Goal: Information Seeking & Learning: Learn about a topic

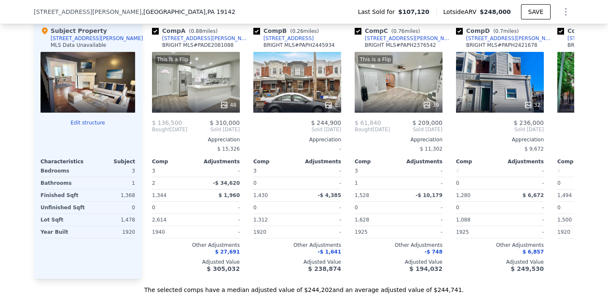
scroll to position [893, 0]
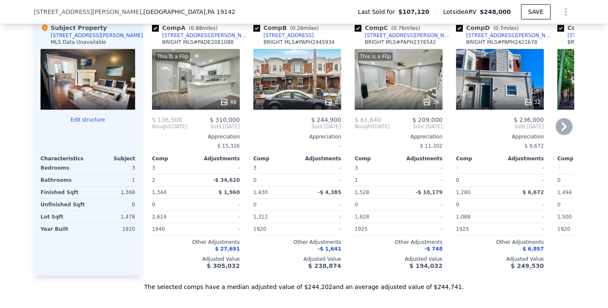
click at [297, 98] on div "8" at bounding box center [297, 79] width 88 height 61
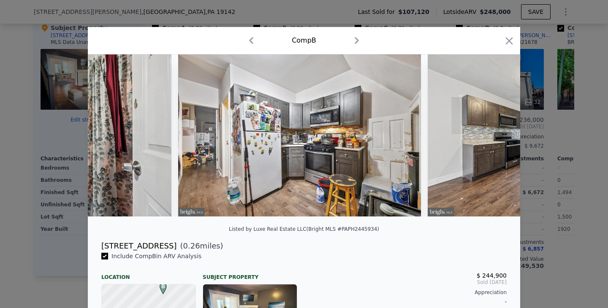
scroll to position [0, 1389]
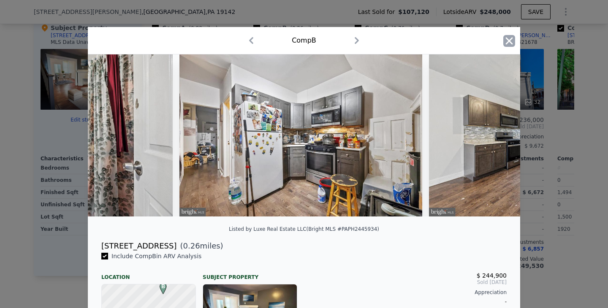
click at [506, 40] on icon "button" at bounding box center [509, 40] width 7 height 7
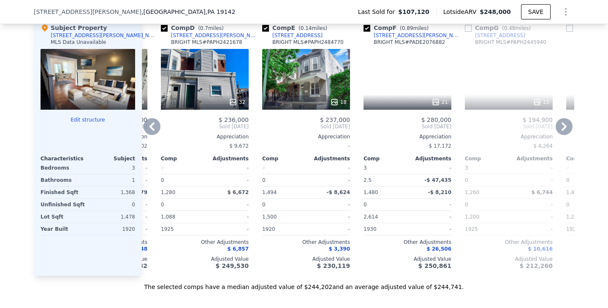
scroll to position [0, 291]
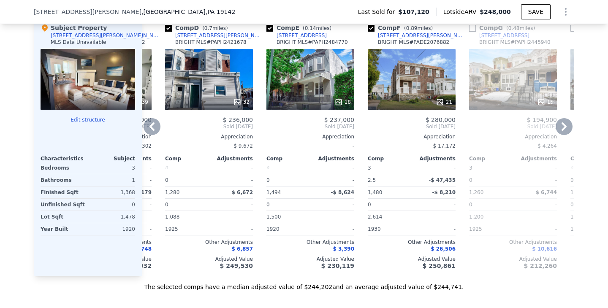
click at [307, 110] on div at bounding box center [310, 102] width 88 height 15
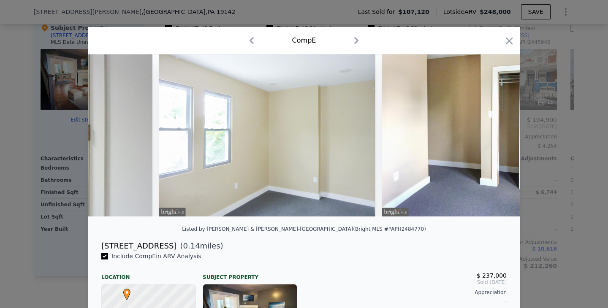
scroll to position [0, 3592]
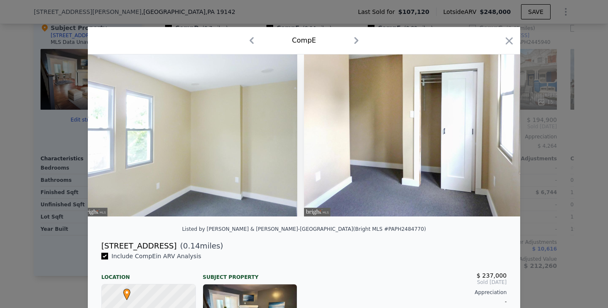
click at [497, 44] on div "Comp E" at bounding box center [304, 41] width 419 height 14
click at [505, 43] on icon "button" at bounding box center [509, 41] width 12 height 12
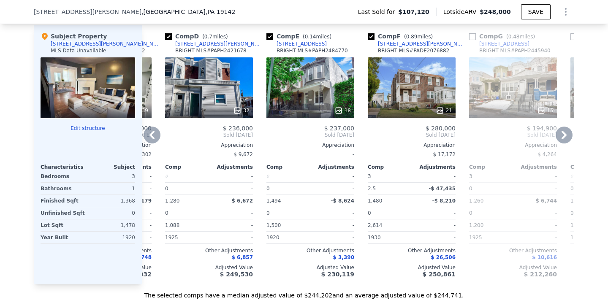
scroll to position [872, 0]
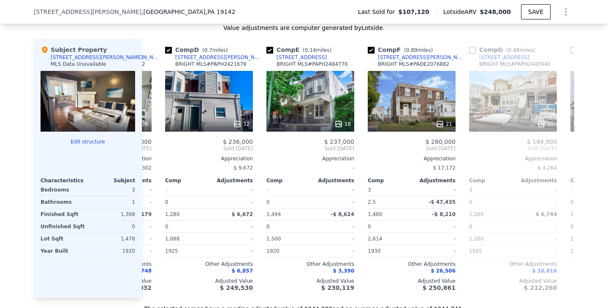
click at [93, 105] on div at bounding box center [88, 101] width 95 height 61
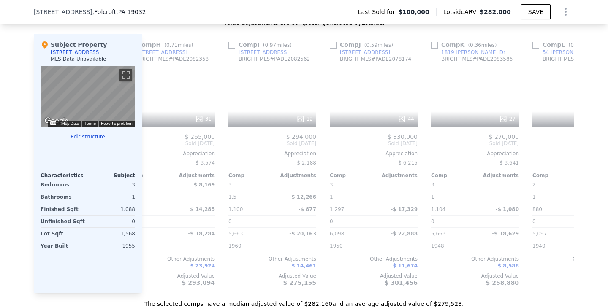
scroll to position [0, 804]
